Goal: Answer question/provide support

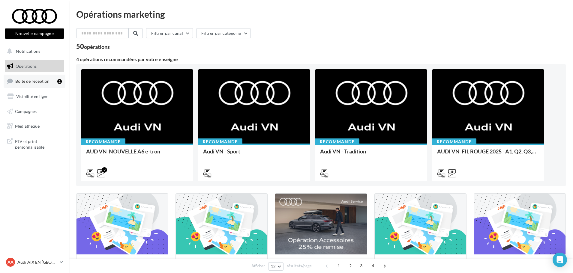
click at [47, 78] on link "Boîte de réception 2" at bounding box center [35, 81] width 62 height 13
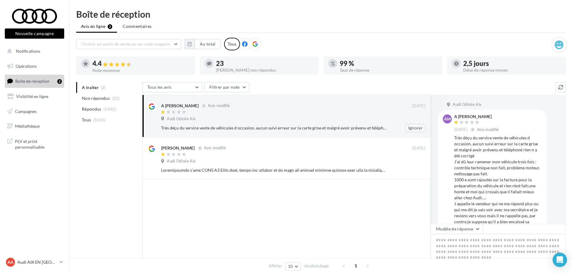
click at [232, 122] on div "Audi Odicée Aix" at bounding box center [293, 119] width 264 height 7
click at [340, 239] on div at bounding box center [286, 233] width 289 height 107
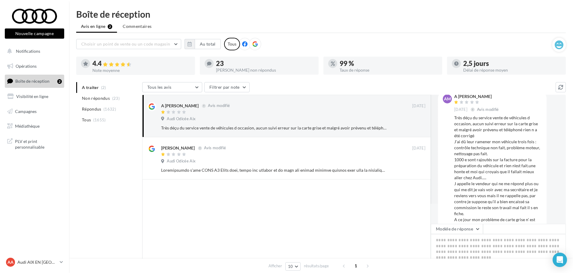
scroll to position [30, 0]
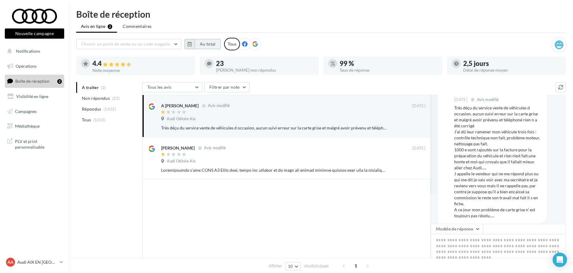
click at [205, 46] on button "Au total" at bounding box center [208, 44] width 26 height 10
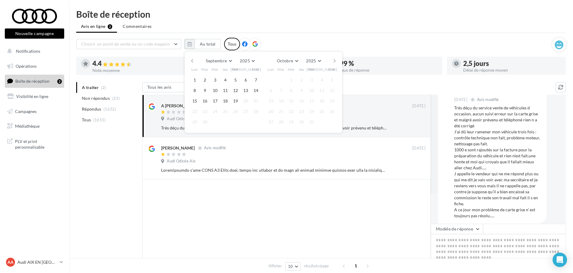
click at [194, 60] on button "button" at bounding box center [192, 61] width 5 height 8
click at [234, 79] on button "1" at bounding box center [235, 80] width 9 height 9
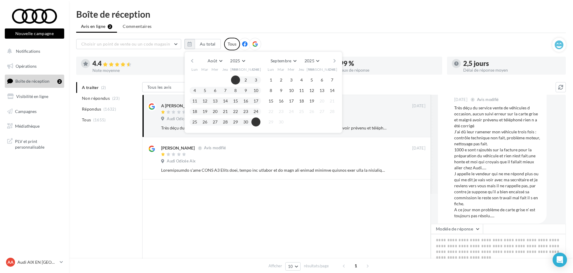
click at [254, 121] on button "31" at bounding box center [256, 122] width 9 height 9
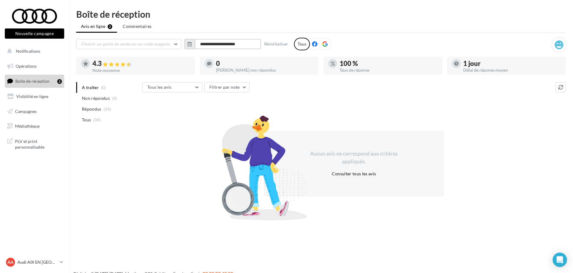
click at [216, 44] on input "**********" at bounding box center [228, 44] width 66 height 10
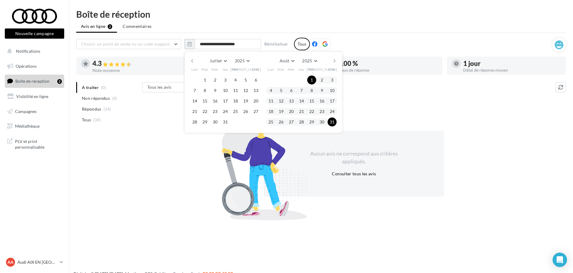
click at [336, 60] on button "button" at bounding box center [334, 61] width 5 height 8
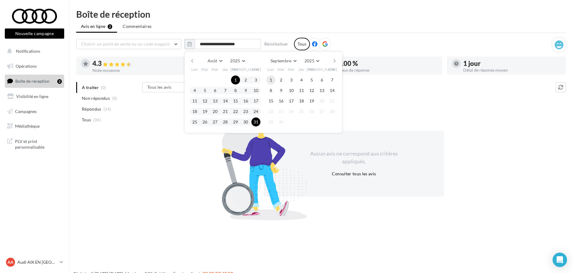
click at [273, 79] on button "1" at bounding box center [271, 80] width 9 height 9
click at [312, 103] on button "19" at bounding box center [311, 101] width 9 height 9
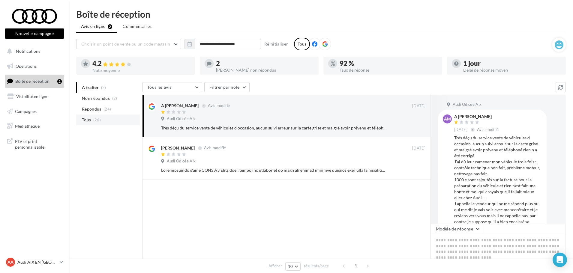
click at [99, 122] on span "(26)" at bounding box center [97, 120] width 8 height 5
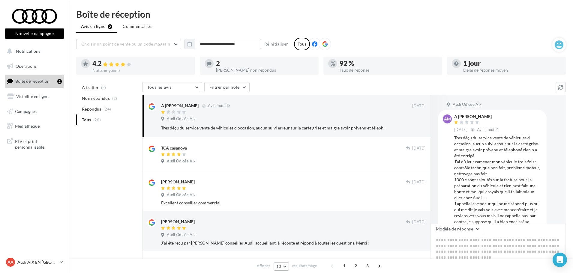
click at [284, 267] on button "10" at bounding box center [281, 267] width 15 height 8
click at [286, 252] on button "50" at bounding box center [295, 256] width 42 height 11
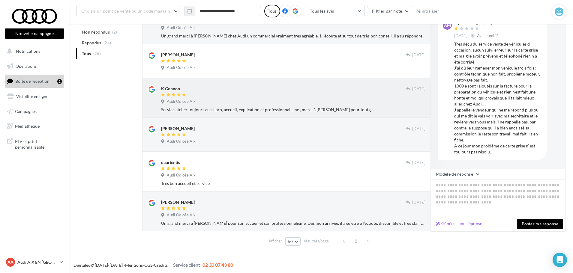
scroll to position [894, 0]
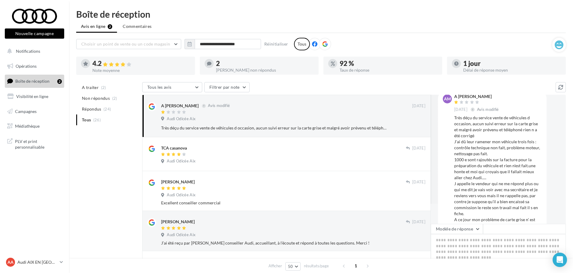
scroll to position [30, 0]
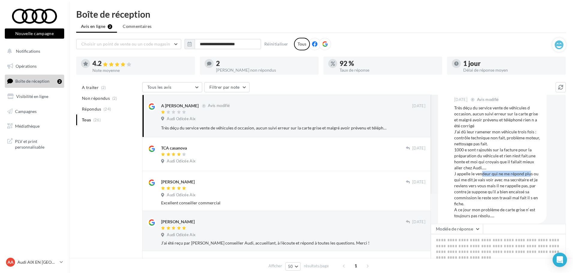
drag, startPoint x: 481, startPoint y: 172, endPoint x: 529, endPoint y: 173, distance: 48.0
click at [529, 173] on div "Très déçu du service vente de véhicules d occasion, aucun suivi erreur sur la c…" at bounding box center [498, 162] width 88 height 114
click at [512, 176] on div "Très déçu du service vente de véhicules d occasion, aucun suivi erreur sur la c…" at bounding box center [498, 162] width 88 height 114
drag, startPoint x: 481, startPoint y: 180, endPoint x: 512, endPoint y: 183, distance: 31.1
click at [533, 182] on div "Très déçu du service vente de véhicules d occasion, aucun suivi erreur sur la c…" at bounding box center [498, 162] width 88 height 114
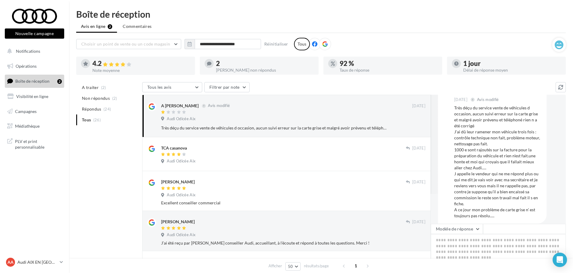
click at [511, 184] on div "Très déçu du service vente de véhicules d occasion, aucun suivi erreur sur la c…" at bounding box center [498, 162] width 88 height 114
click at [304, 116] on div "Audi Odicée Aix" at bounding box center [293, 119] width 264 height 7
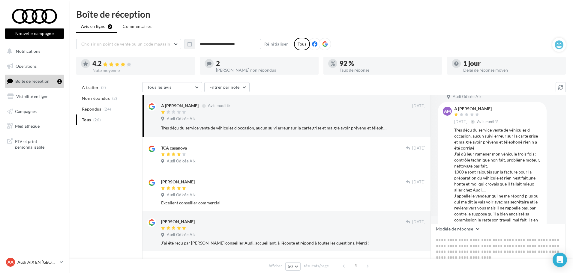
scroll to position [0, 0]
